Goal: Information Seeking & Learning: Learn about a topic

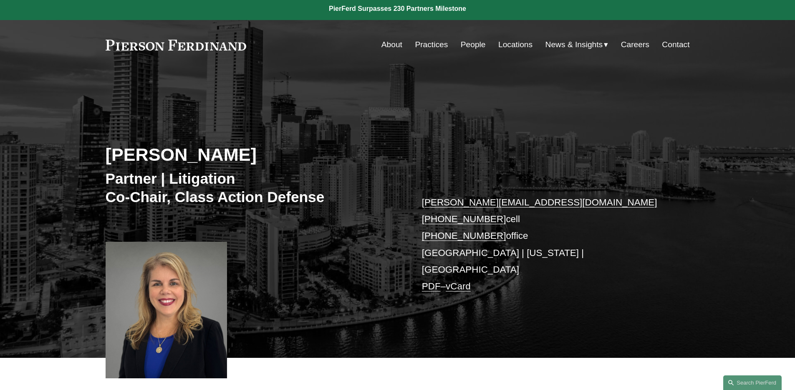
scroll to position [211, 0]
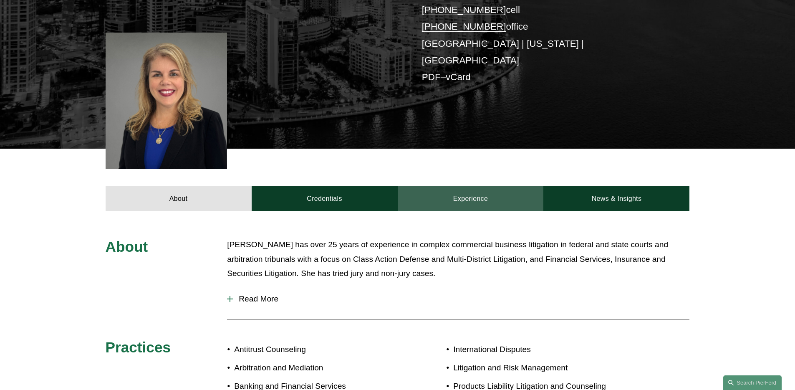
click at [473, 186] on link "Experience" at bounding box center [470, 198] width 146 height 25
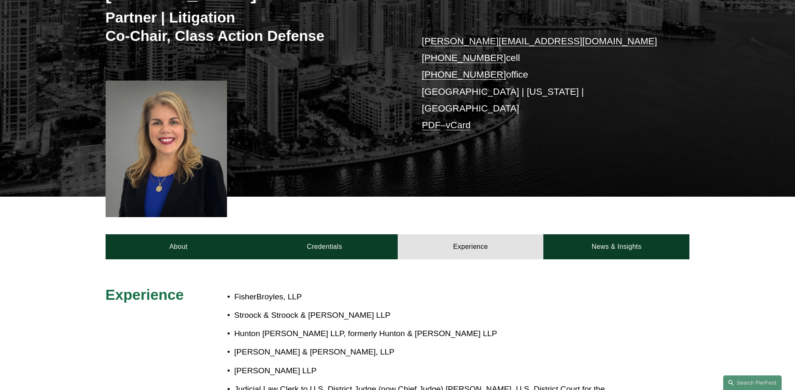
scroll to position [132, 0]
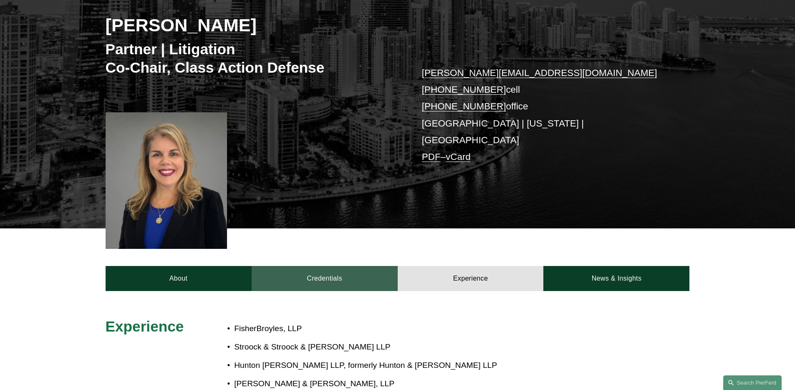
click at [334, 266] on link "Credentials" at bounding box center [325, 278] width 146 height 25
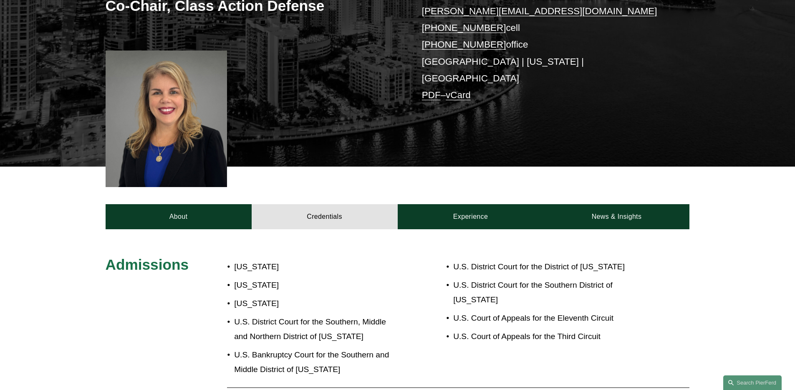
scroll to position [191, 0]
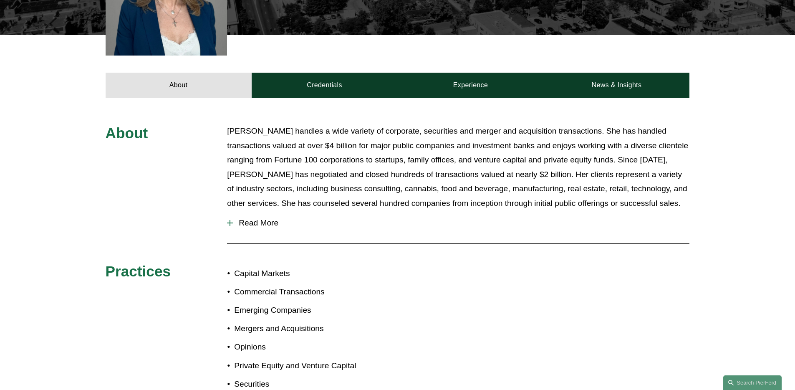
scroll to position [272, 0]
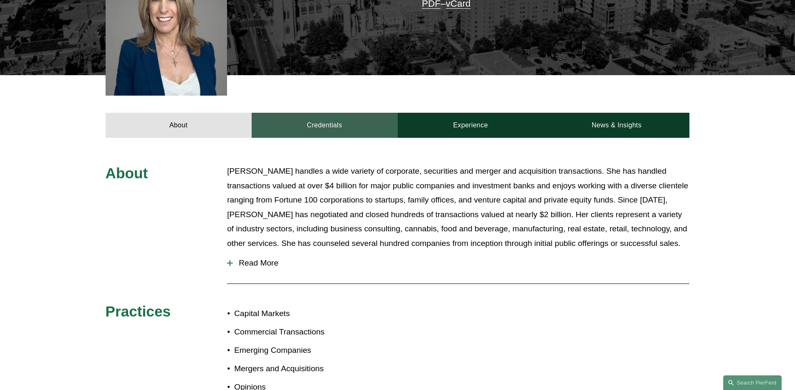
click at [322, 113] on link "Credentials" at bounding box center [325, 125] width 146 height 25
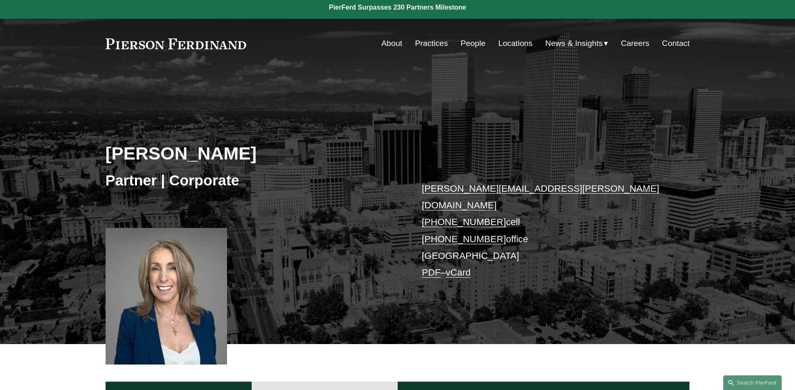
scroll to position [0, 0]
